Goal: Check status: Check status

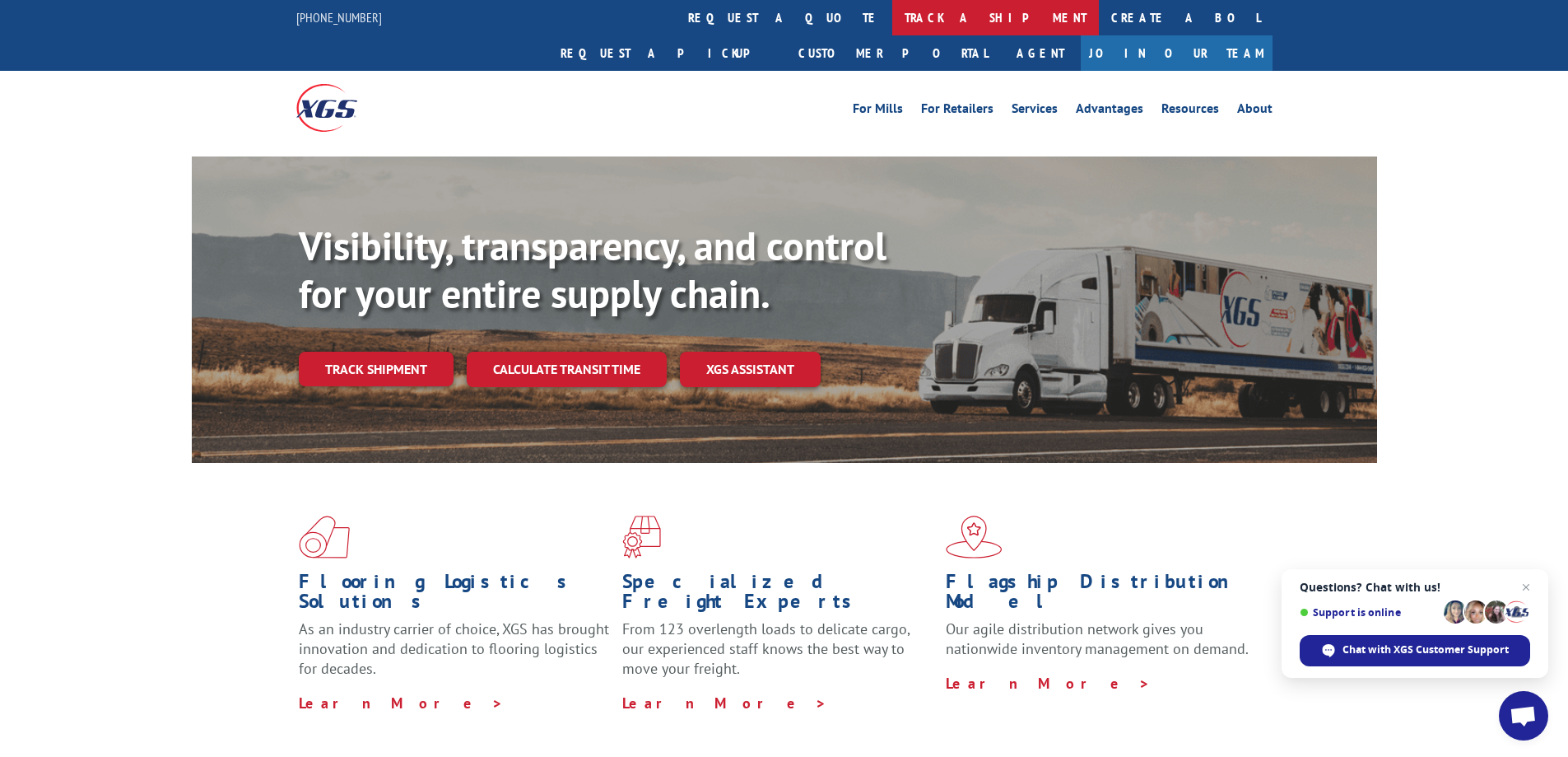
click at [892, 21] on link "track a shipment" at bounding box center [996, 18] width 207 height 36
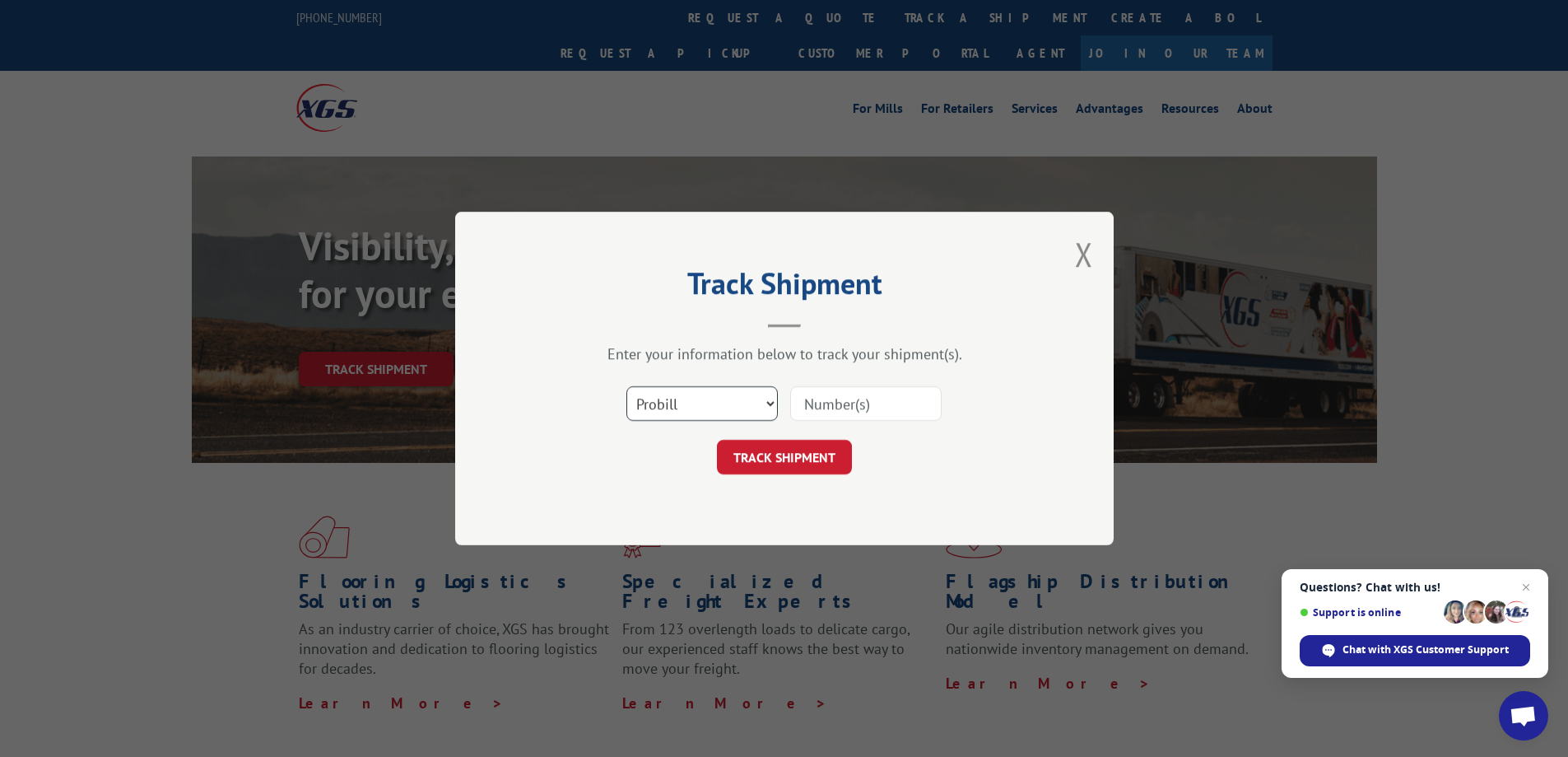
click at [763, 399] on select "Select category... Probill BOL PO" at bounding box center [702, 404] width 152 height 35
select select "bol"
click at [626, 387] on select "Select category... Probill BOL PO" at bounding box center [702, 404] width 152 height 35
click at [828, 400] on input at bounding box center [866, 404] width 152 height 35
type input "0911480"
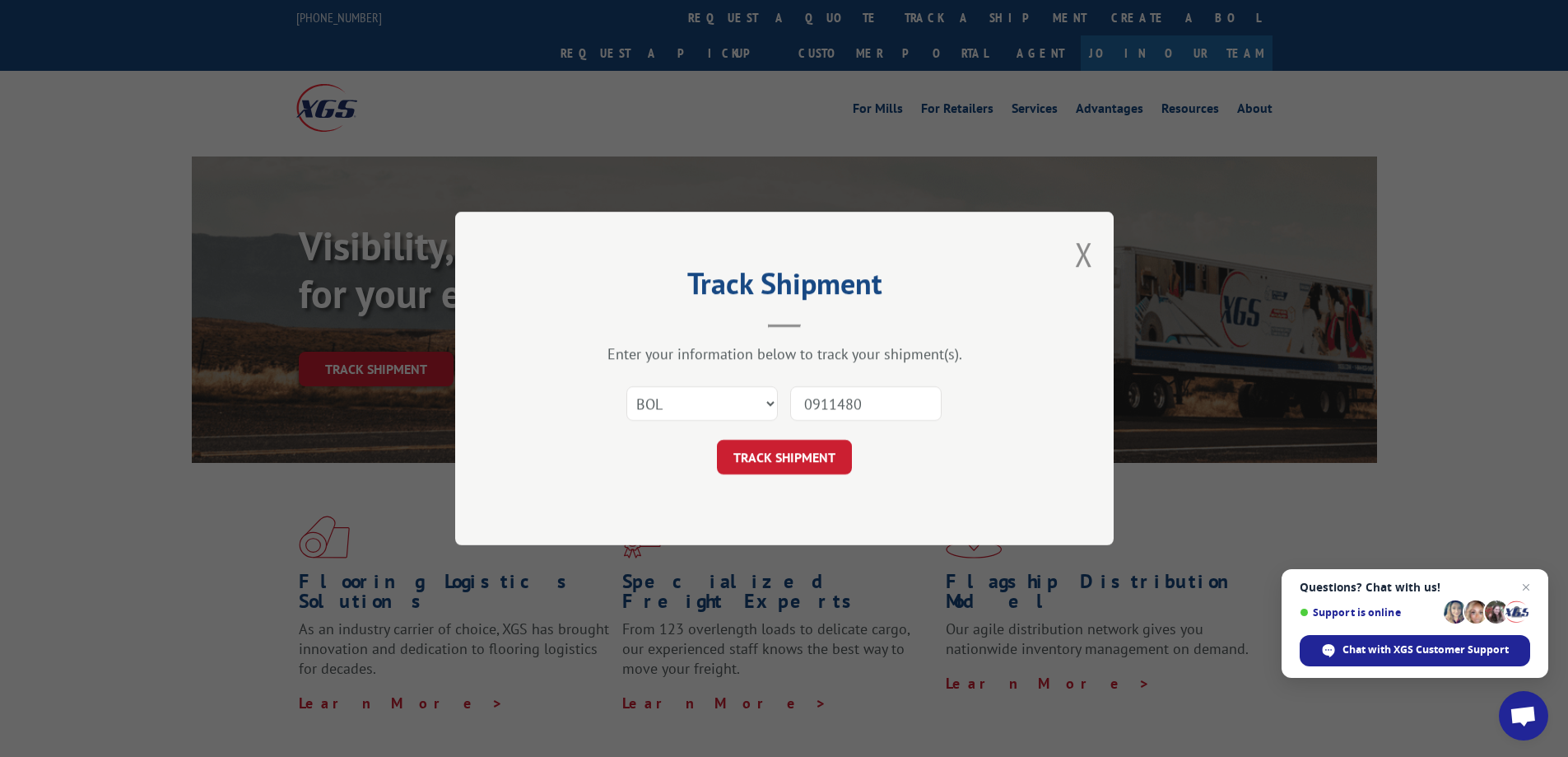
click button "TRACK SHIPMENT" at bounding box center [784, 457] width 135 height 35
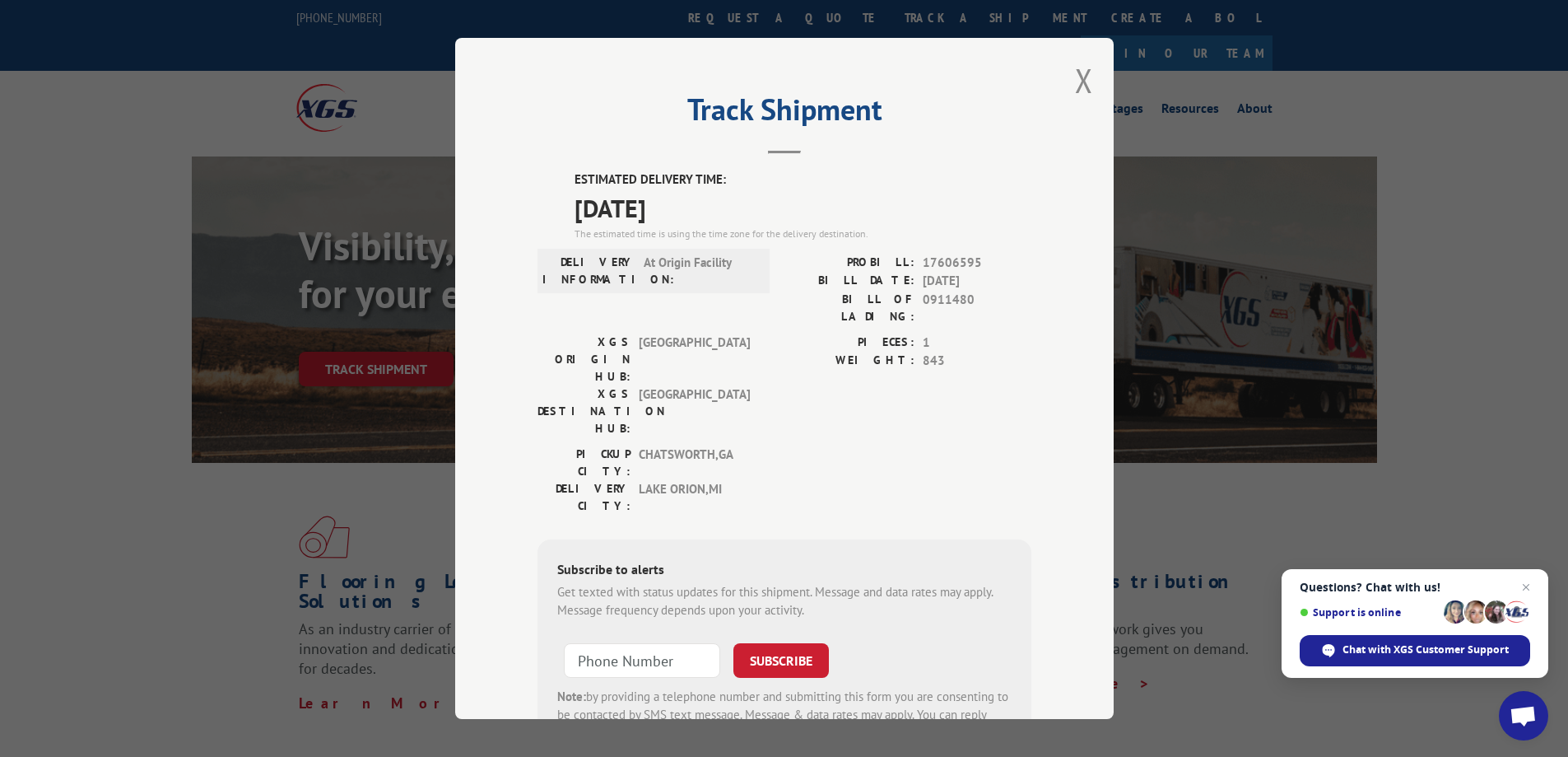
drag, startPoint x: 709, startPoint y: 206, endPoint x: 566, endPoint y: 180, distance: 145.3
click at [566, 180] on div "ESTIMATED DELIVERY TIME: [DATE] The estimated time is using the time zone for t…" at bounding box center [784, 466] width 494 height 592
click at [575, 175] on label "ESTIMATED DELIVERY TIME:" at bounding box center [803, 180] width 457 height 19
click at [1077, 85] on button "Close modal" at bounding box center [1084, 80] width 18 height 43
